Goal: Task Accomplishment & Management: Complete application form

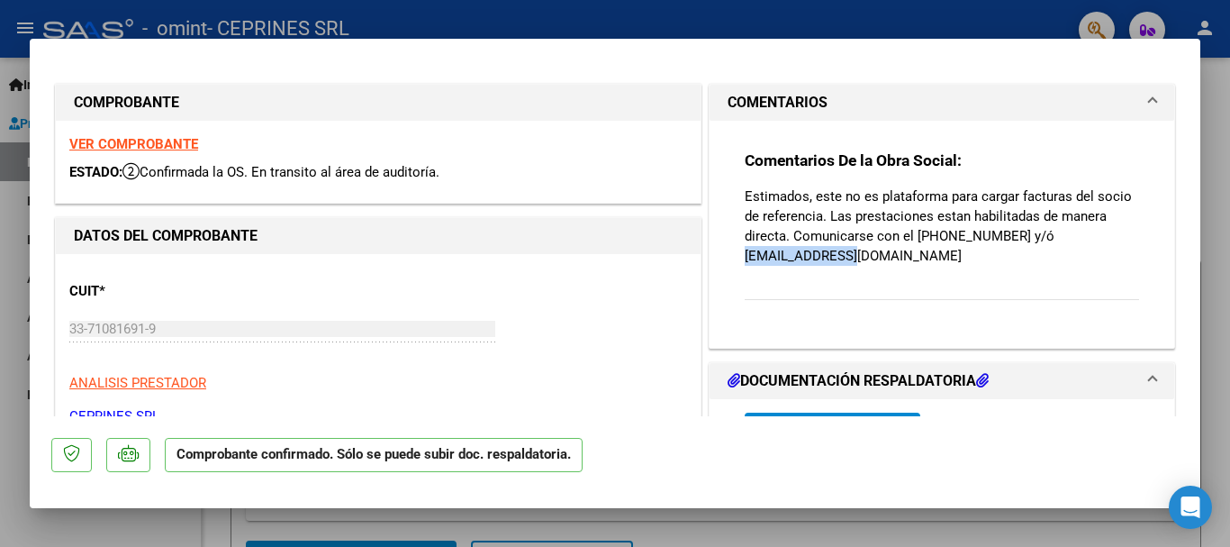
drag, startPoint x: 850, startPoint y: 257, endPoint x: 718, endPoint y: 251, distance: 132.5
click at [718, 251] on div "Comentarios De la Obra Social: Estimados, este no es plataforma para cargar fac…" at bounding box center [942, 234] width 465 height 226
copy p "[EMAIL_ADDRESS][DOMAIN_NAME]"
click at [440, 12] on div at bounding box center [615, 273] width 1230 height 547
type input "$ 0,00"
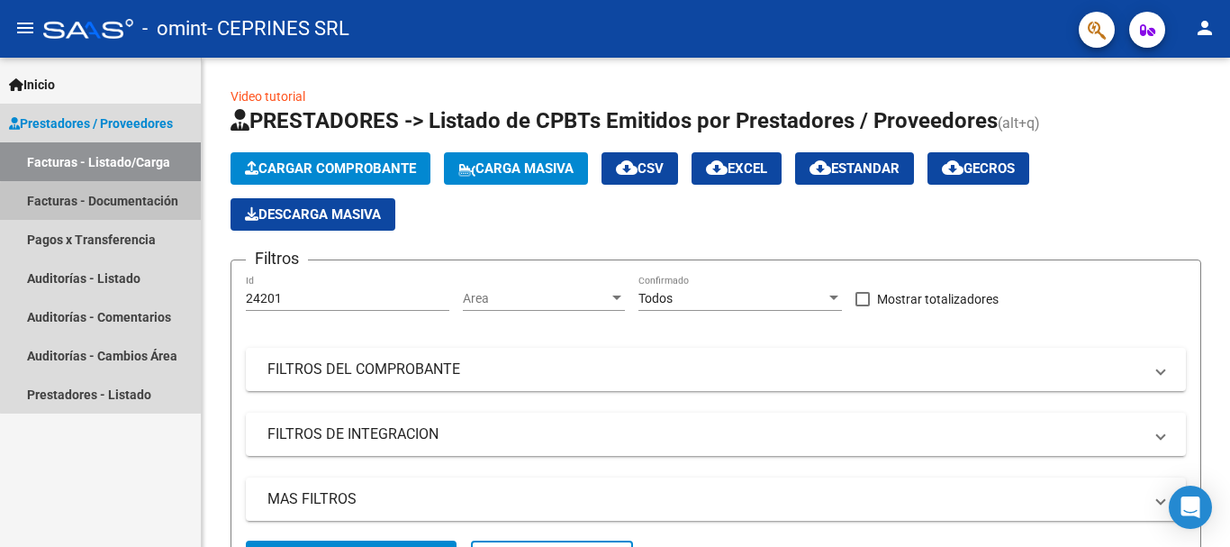
click at [118, 203] on link "Facturas - Documentación" at bounding box center [100, 200] width 201 height 39
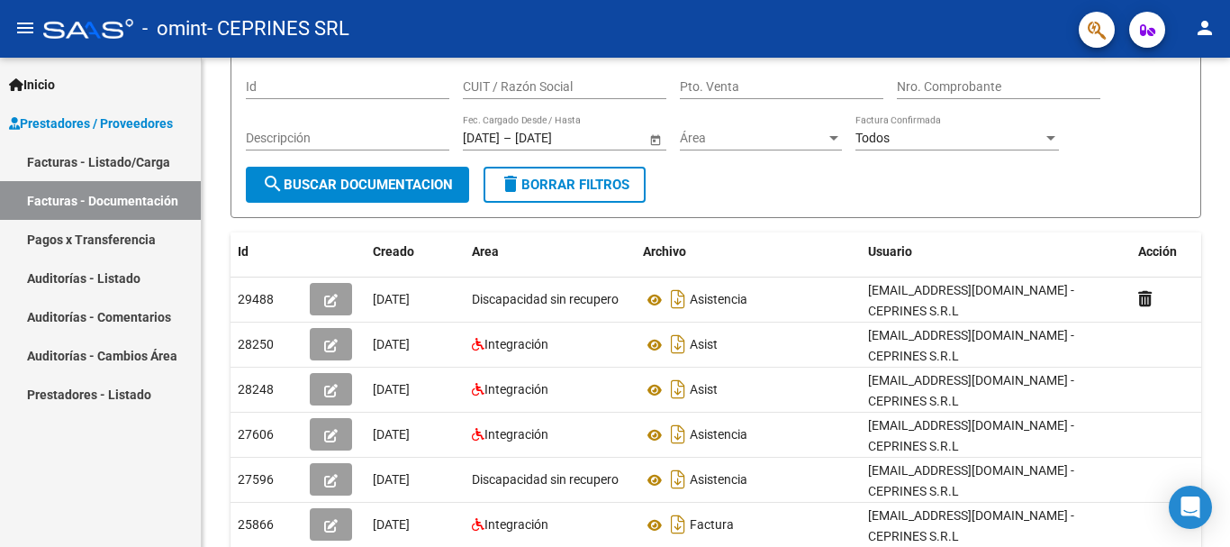
scroll to position [90, 0]
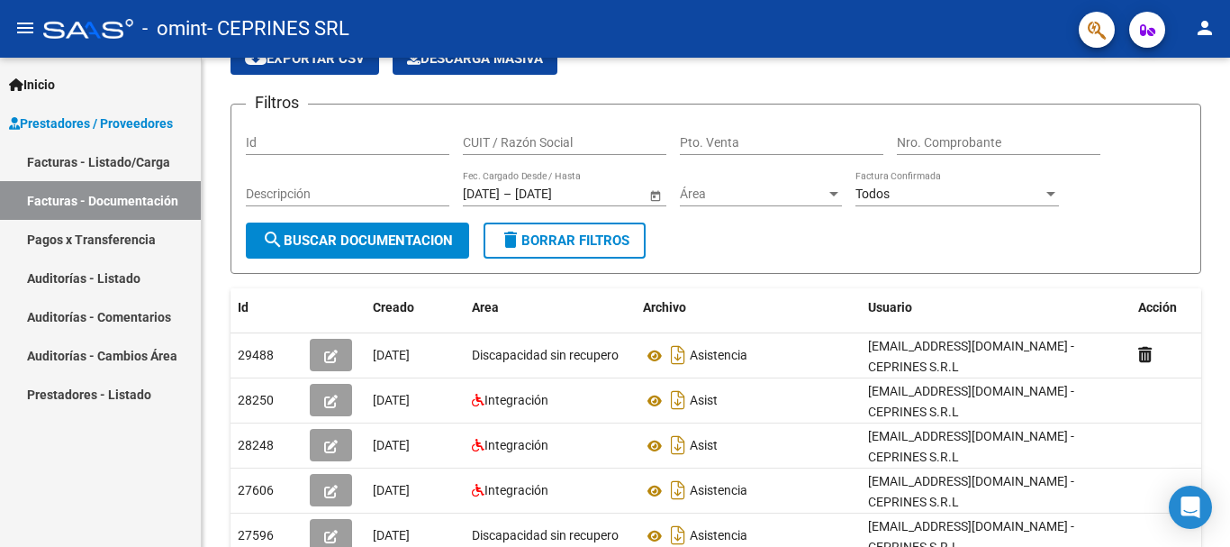
click at [143, 153] on link "Facturas - Listado/Carga" at bounding box center [100, 161] width 201 height 39
